Goal: Find specific page/section: Find specific page/section

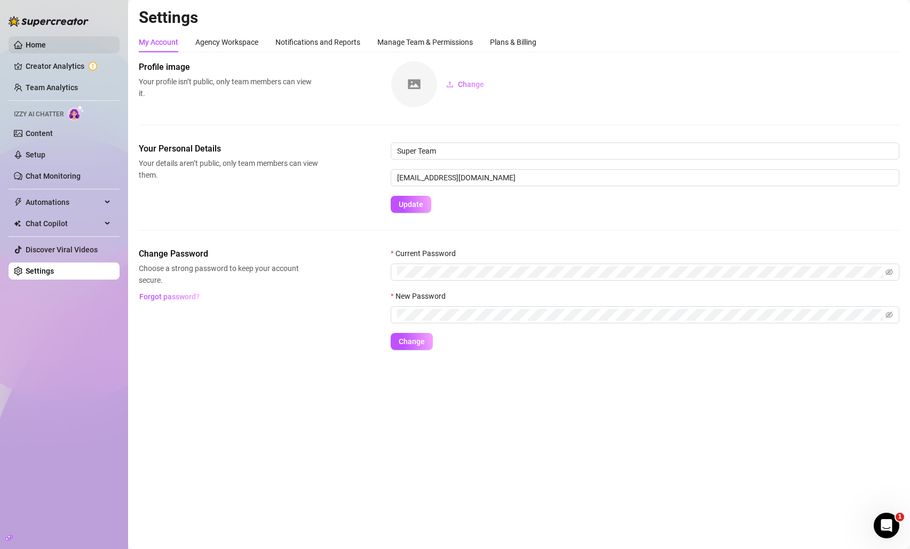
click at [46, 42] on link "Home" at bounding box center [36, 45] width 20 height 9
